Goal: Task Accomplishment & Management: Manage account settings

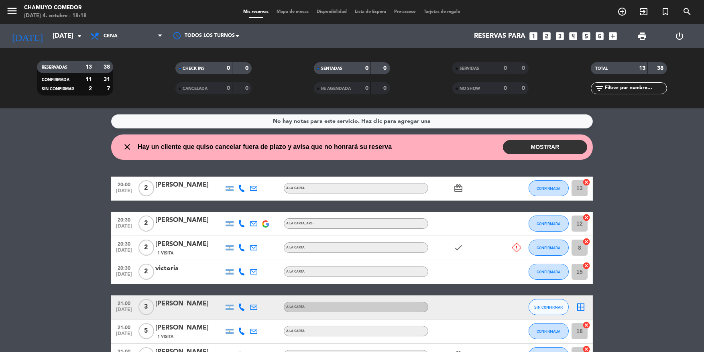
click at [544, 149] on button "MOSTRAR" at bounding box center [545, 147] width 84 height 14
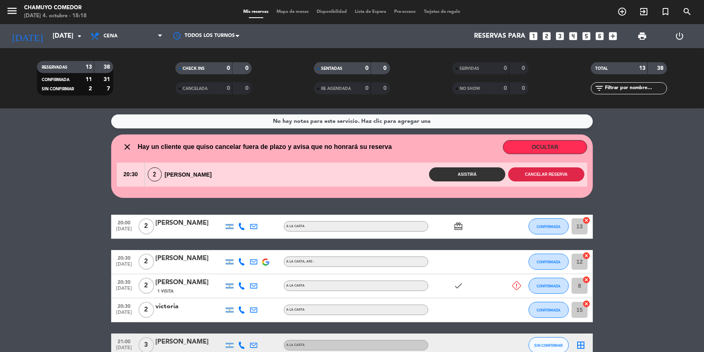
click at [546, 179] on button "Cancelar reserva" at bounding box center [546, 174] width 76 height 14
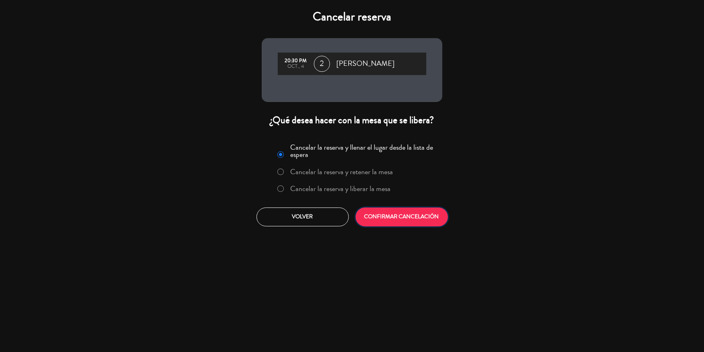
click at [398, 219] on button "CONFIRMAR CANCELACIÓN" at bounding box center [401, 216] width 92 height 19
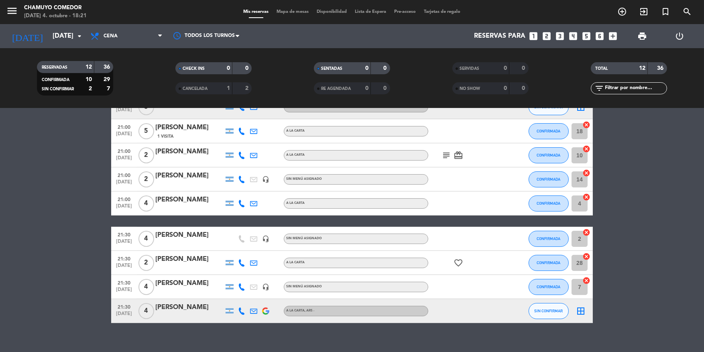
scroll to position [156, 0]
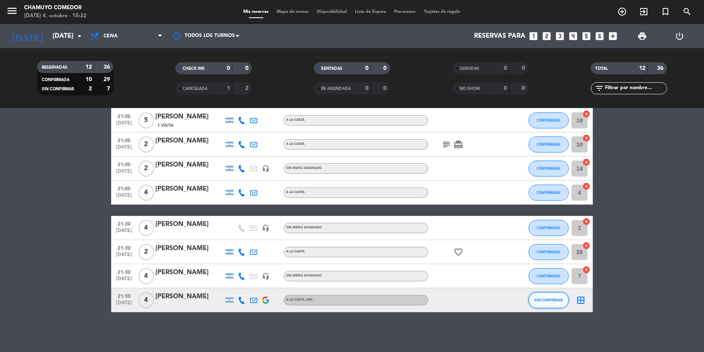
click at [546, 303] on button "SIN CONFIRMAR" at bounding box center [548, 300] width 40 height 16
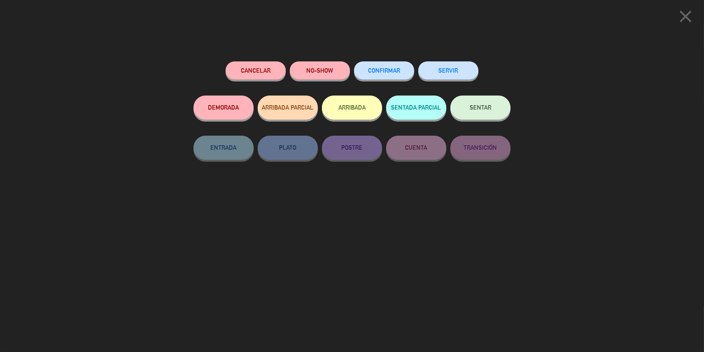
click at [388, 69] on span "CONFIRMAR" at bounding box center [384, 70] width 32 height 7
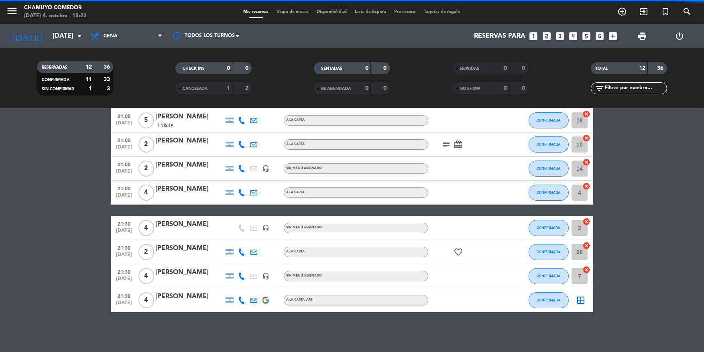
click at [582, 303] on icon "border_all" at bounding box center [581, 300] width 10 height 10
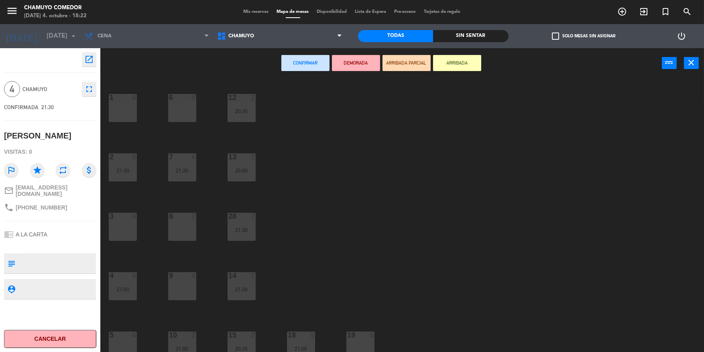
click at [130, 110] on div "1 4" at bounding box center [123, 108] width 28 height 28
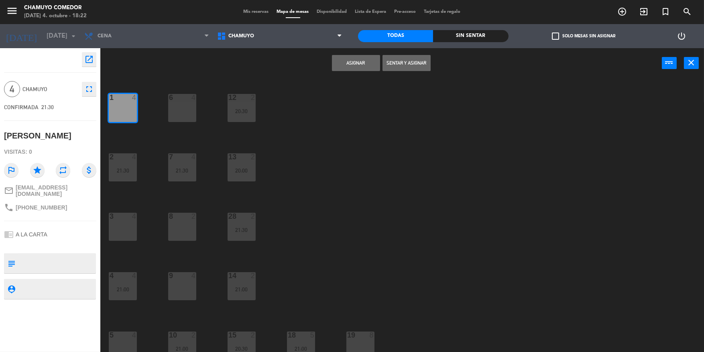
drag, startPoint x: 348, startPoint y: 64, endPoint x: 363, endPoint y: 72, distance: 17.8
click at [349, 64] on button "Asignar" at bounding box center [356, 63] width 48 height 16
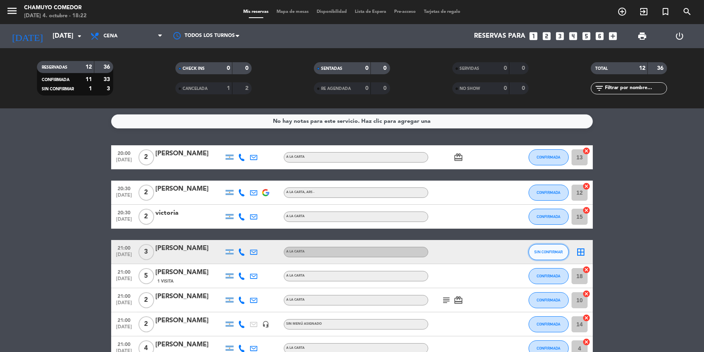
click at [550, 256] on button "SIN CONFIRMAR" at bounding box center [548, 252] width 40 height 16
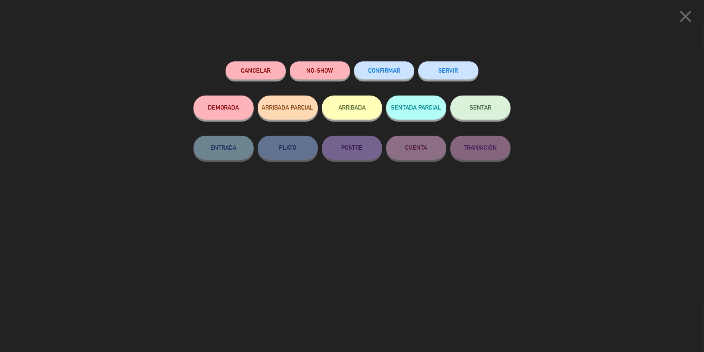
click at [394, 68] on span "CONFIRMAR" at bounding box center [384, 70] width 32 height 7
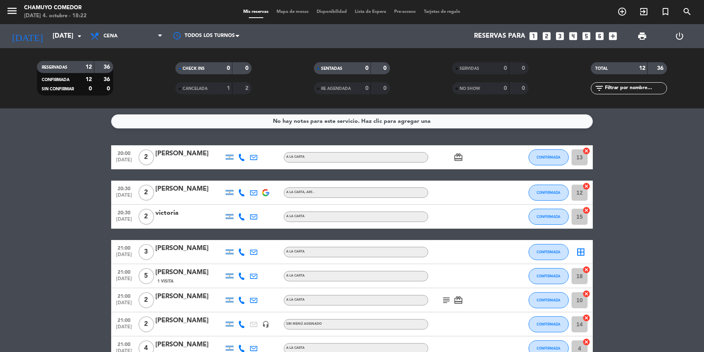
click at [577, 252] on icon "border_all" at bounding box center [581, 252] width 10 height 10
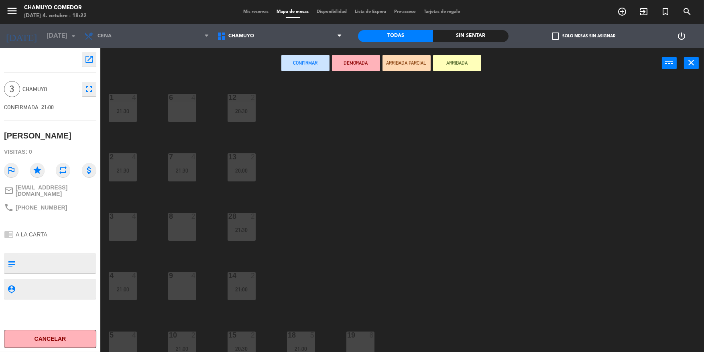
click at [183, 228] on div "8 2" at bounding box center [182, 227] width 28 height 28
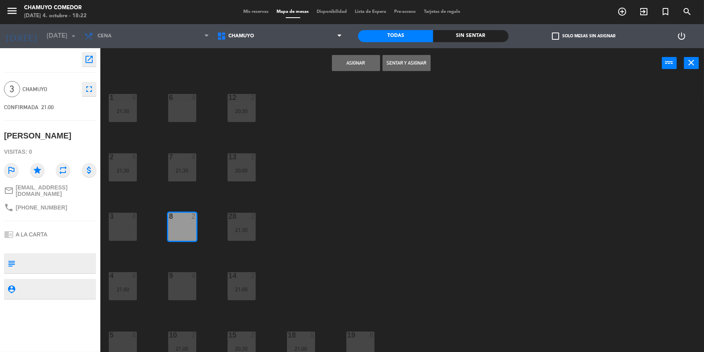
click at [367, 68] on button "Asignar" at bounding box center [356, 63] width 48 height 16
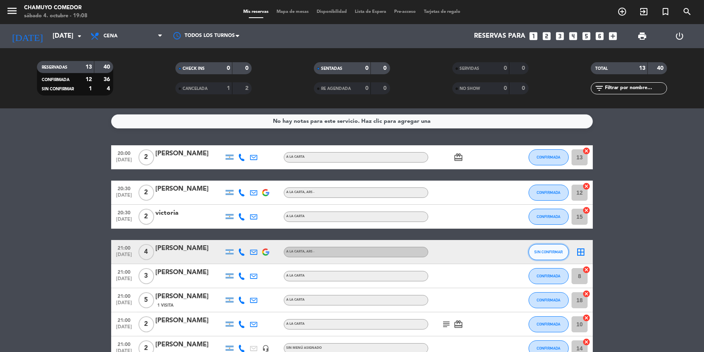
click at [554, 255] on button "SIN CONFIRMAR" at bounding box center [548, 252] width 40 height 16
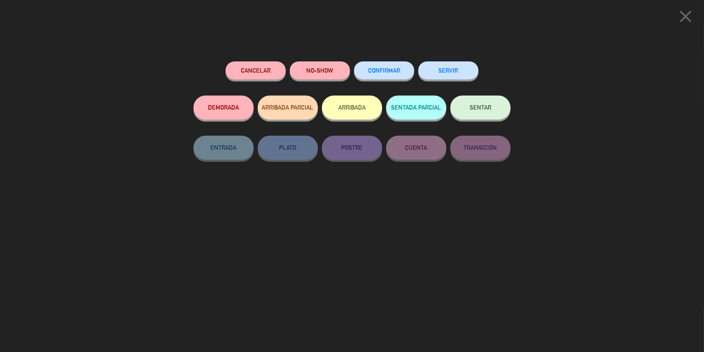
click at [400, 74] on button "CONFIRMAR" at bounding box center [384, 70] width 60 height 18
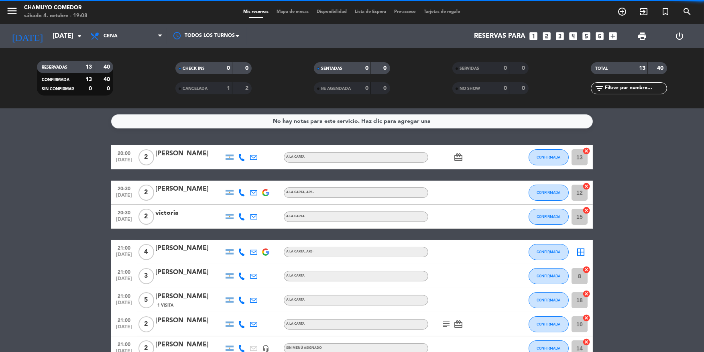
click at [582, 252] on icon "border_all" at bounding box center [581, 252] width 10 height 10
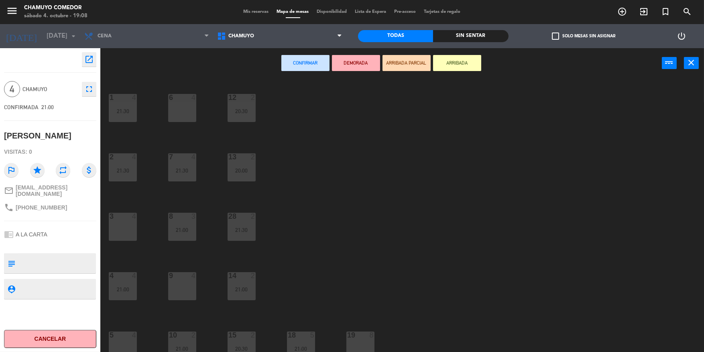
click at [136, 227] on div "3 4" at bounding box center [123, 227] width 28 height 28
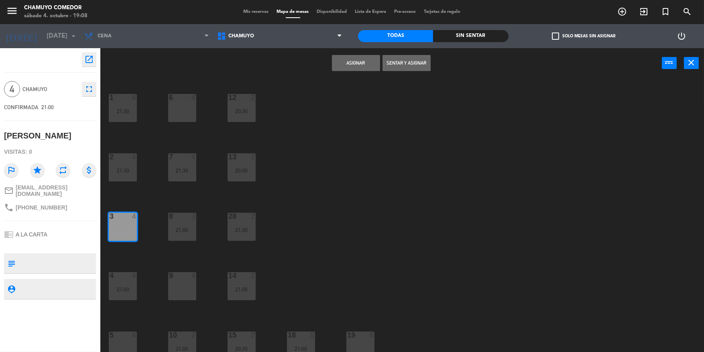
click at [358, 63] on button "Asignar" at bounding box center [356, 63] width 48 height 16
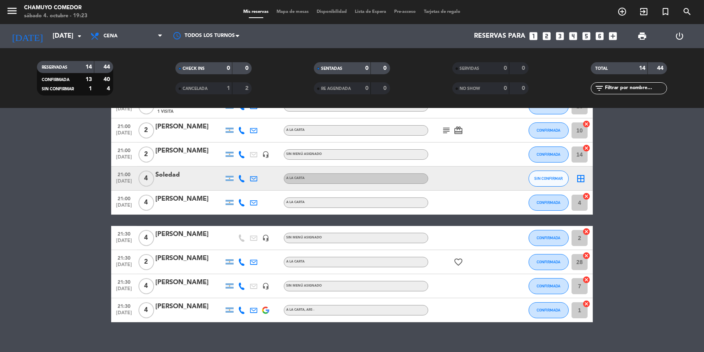
scroll to position [204, 0]
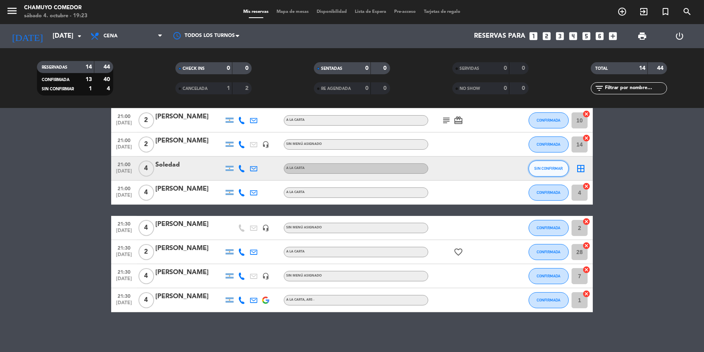
click at [548, 168] on span "SIN CONFIRMAR" at bounding box center [548, 168] width 28 height 4
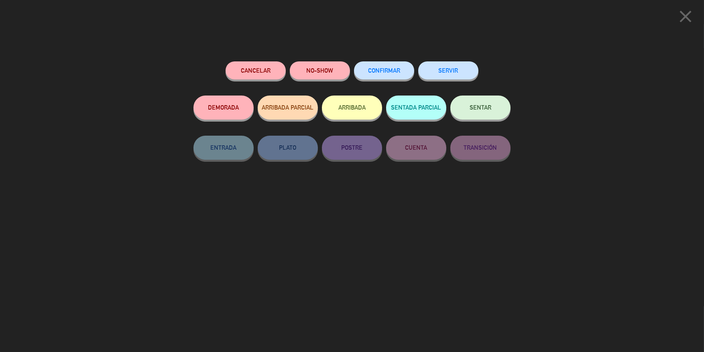
click at [373, 67] on button "CONFIRMAR" at bounding box center [384, 70] width 60 height 18
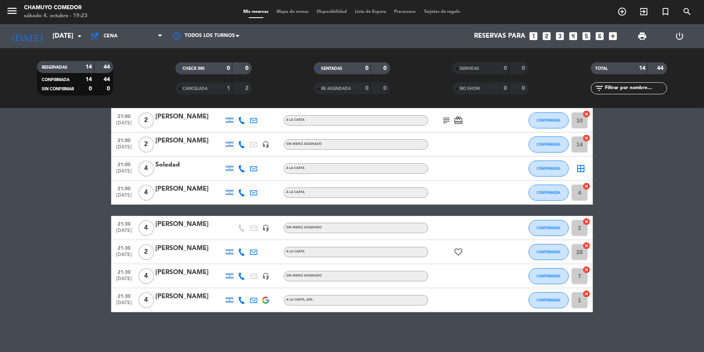
click at [580, 168] on icon "border_all" at bounding box center [581, 169] width 10 height 10
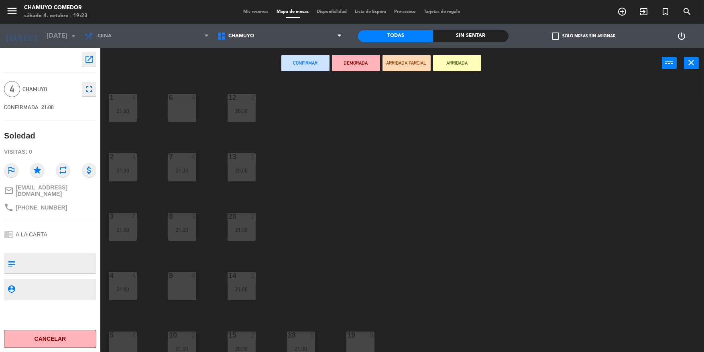
click at [185, 114] on div "6 4" at bounding box center [182, 108] width 28 height 28
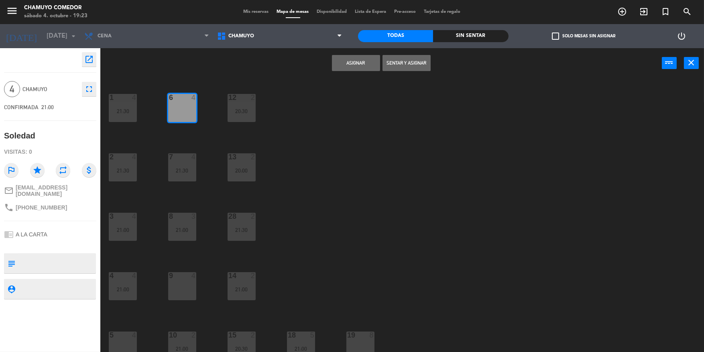
click at [345, 61] on button "Asignar" at bounding box center [356, 63] width 48 height 16
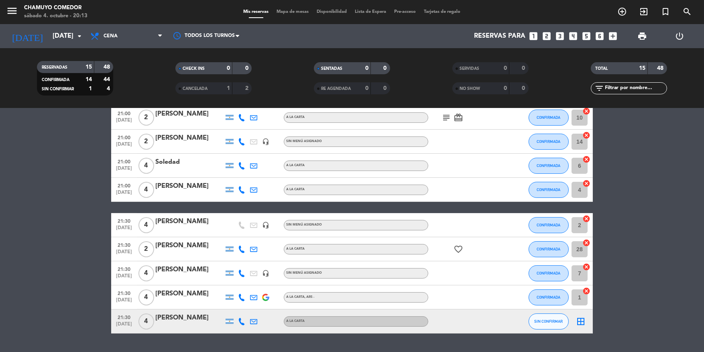
scroll to position [228, 0]
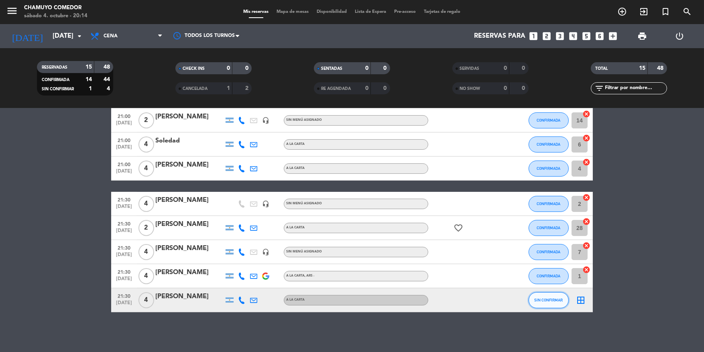
click at [544, 298] on span "SIN CONFIRMAR" at bounding box center [548, 300] width 28 height 4
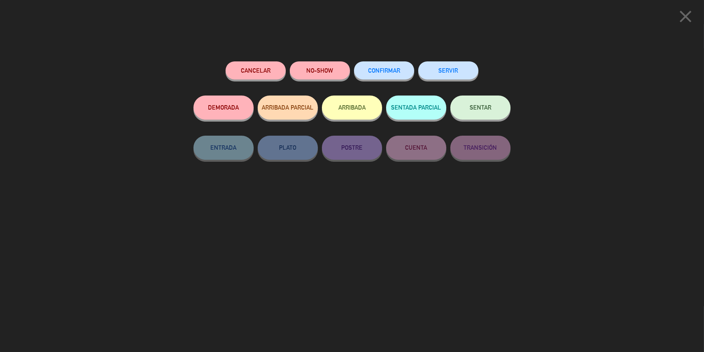
click at [374, 67] on button "CONFIRMAR" at bounding box center [384, 70] width 60 height 18
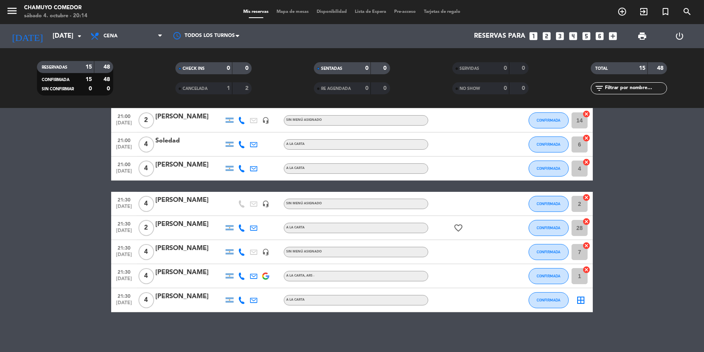
click at [577, 300] on icon "border_all" at bounding box center [581, 300] width 10 height 10
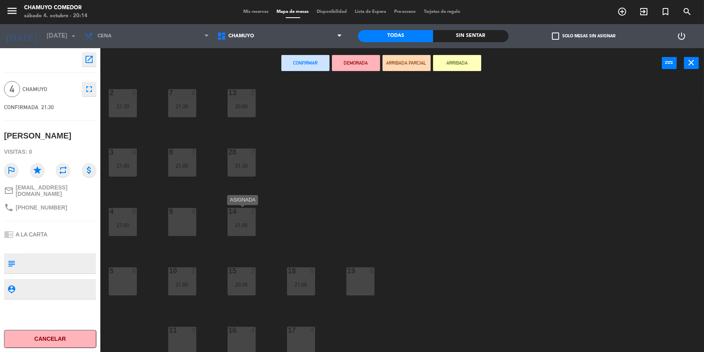
scroll to position [65, 0]
click at [184, 332] on div "11 4" at bounding box center [182, 329] width 28 height 8
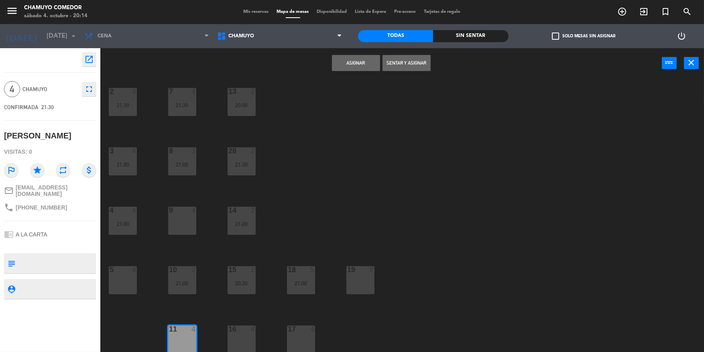
click at [358, 67] on button "Asignar" at bounding box center [356, 63] width 48 height 16
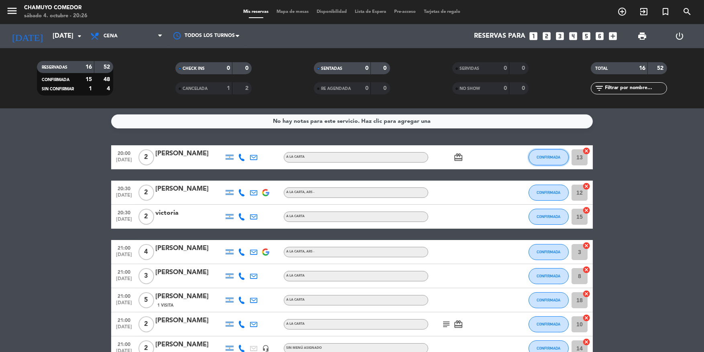
click at [540, 153] on button "CONFIRMADA" at bounding box center [548, 157] width 40 height 16
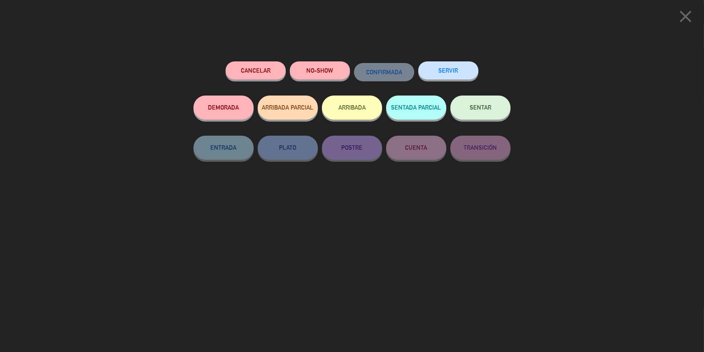
click at [490, 116] on button "SENTAR" at bounding box center [480, 107] width 60 height 24
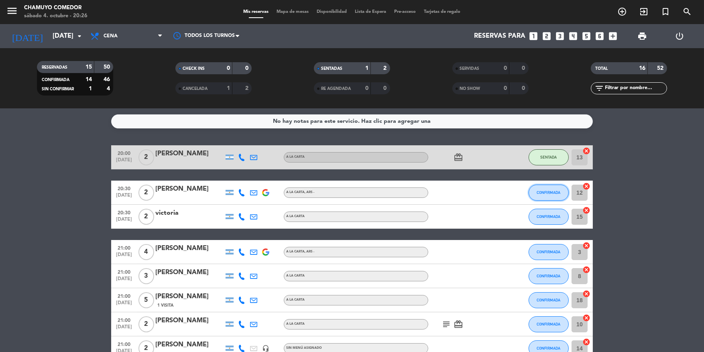
click at [543, 193] on span "CONFIRMADA" at bounding box center [549, 192] width 24 height 4
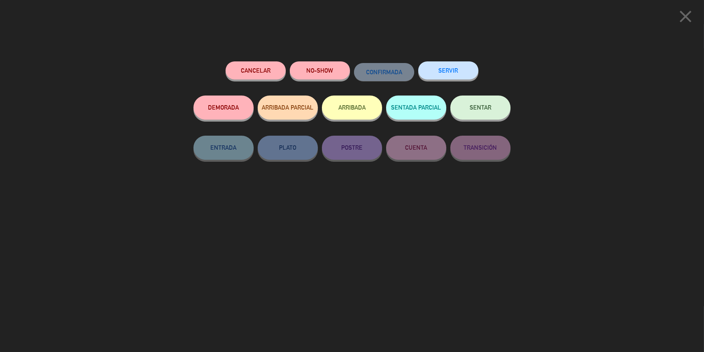
click at [476, 113] on button "SENTAR" at bounding box center [480, 107] width 60 height 24
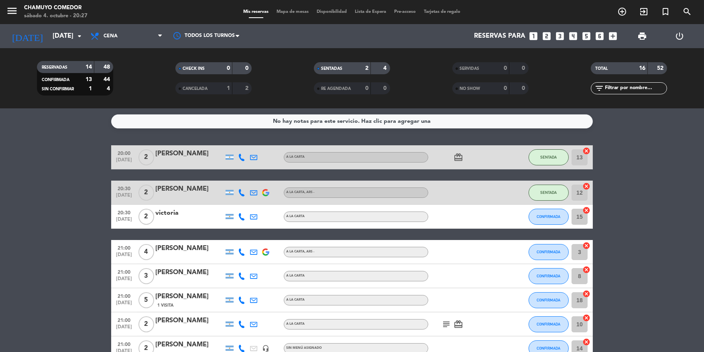
scroll to position [252, 0]
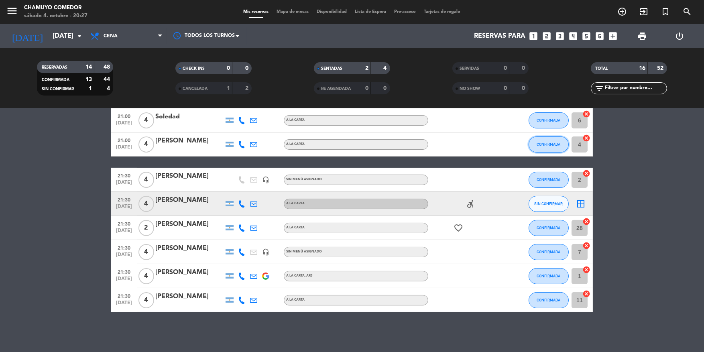
click at [541, 144] on span "CONFIRMADA" at bounding box center [549, 144] width 24 height 4
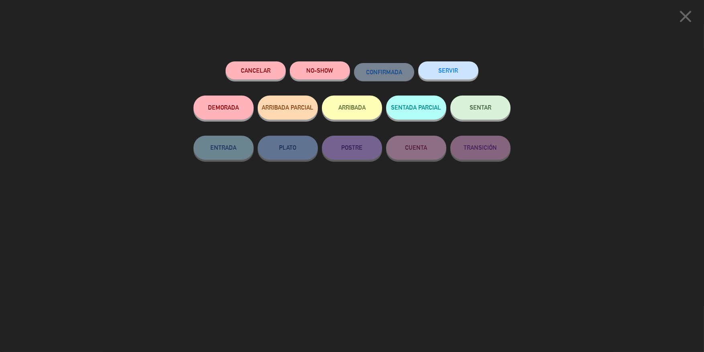
click at [489, 110] on span "SENTAR" at bounding box center [480, 107] width 22 height 7
